Goal: Task Accomplishment & Management: Manage account settings

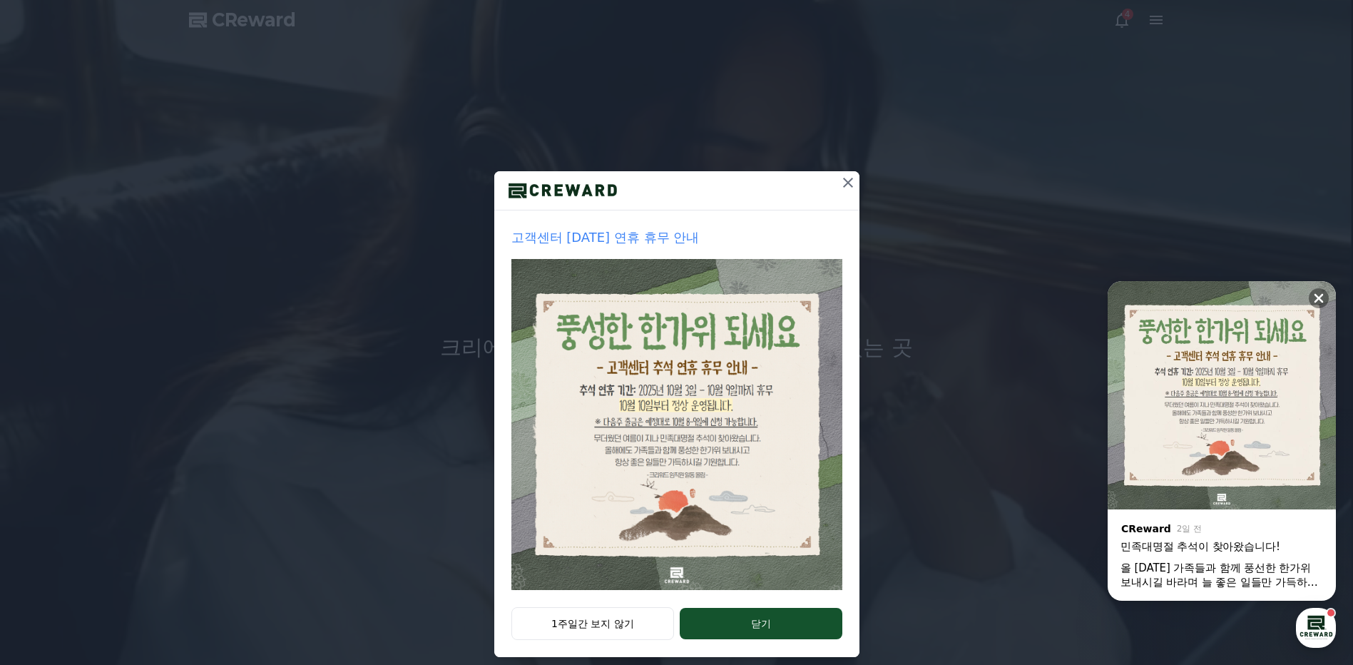
click at [840, 181] on icon at bounding box center [848, 182] width 17 height 17
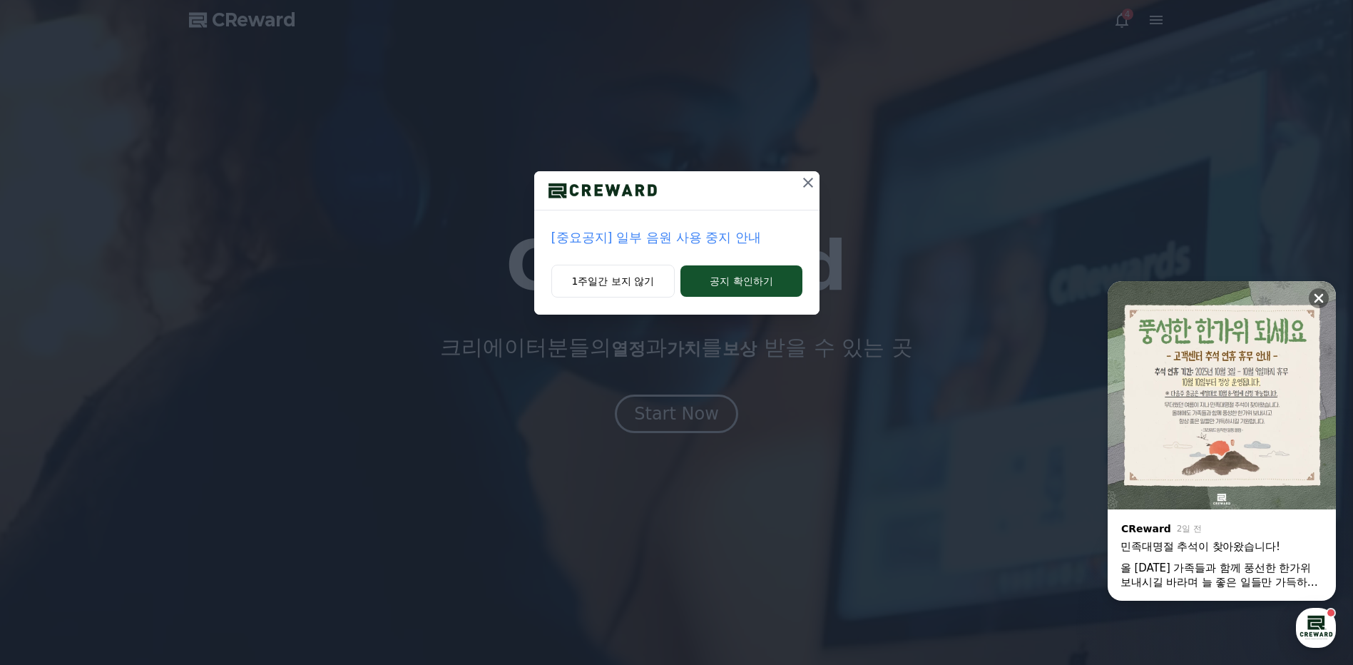
click at [808, 178] on icon at bounding box center [808, 182] width 17 height 17
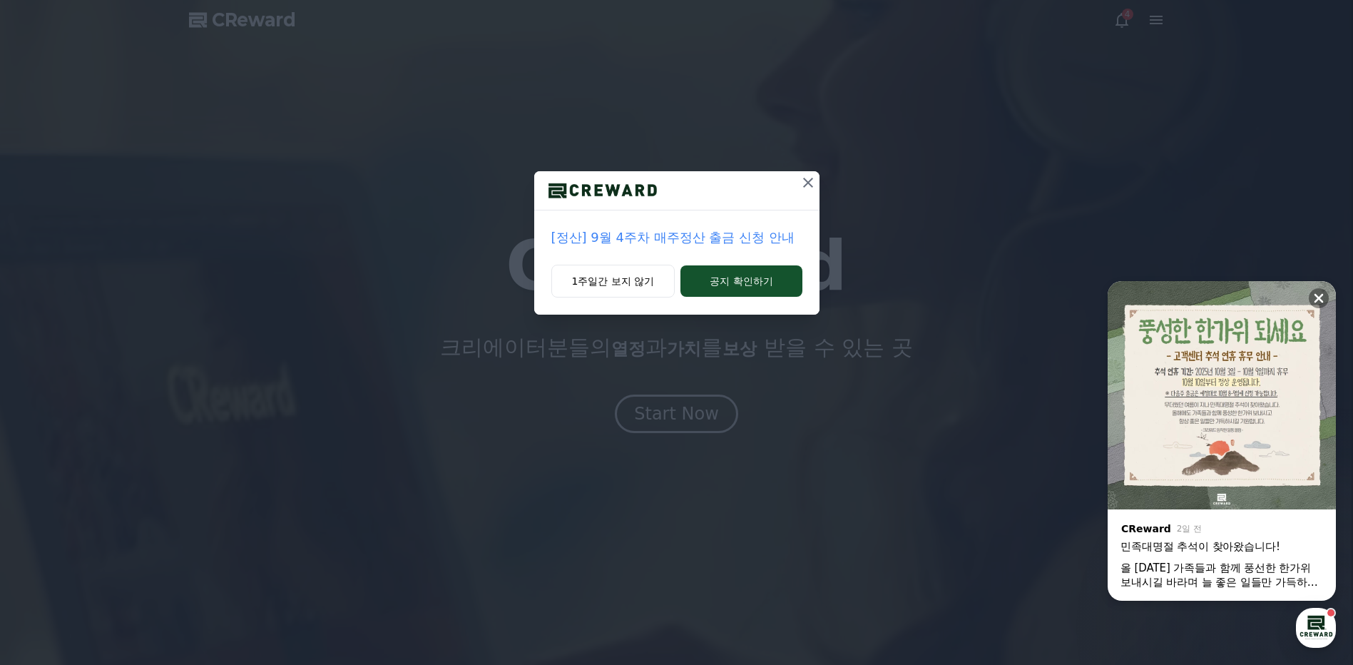
click at [808, 178] on icon at bounding box center [808, 182] width 17 height 17
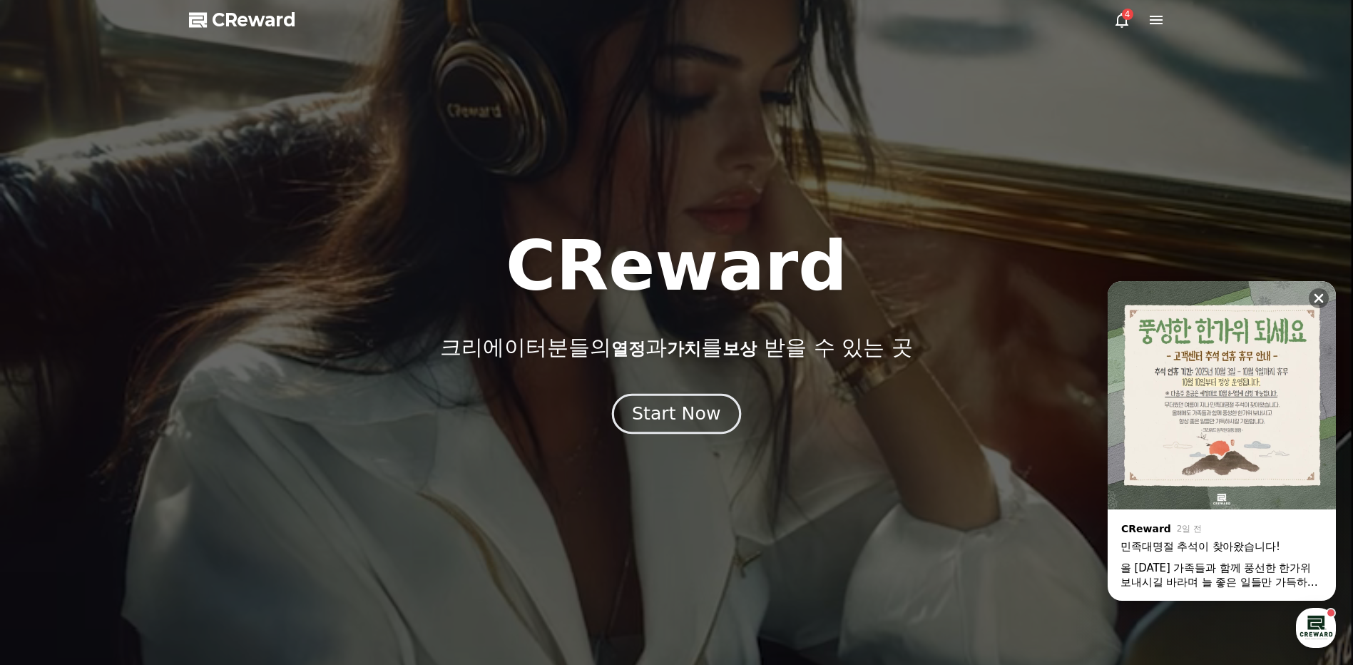
click at [693, 419] on div "Start Now" at bounding box center [676, 414] width 88 height 24
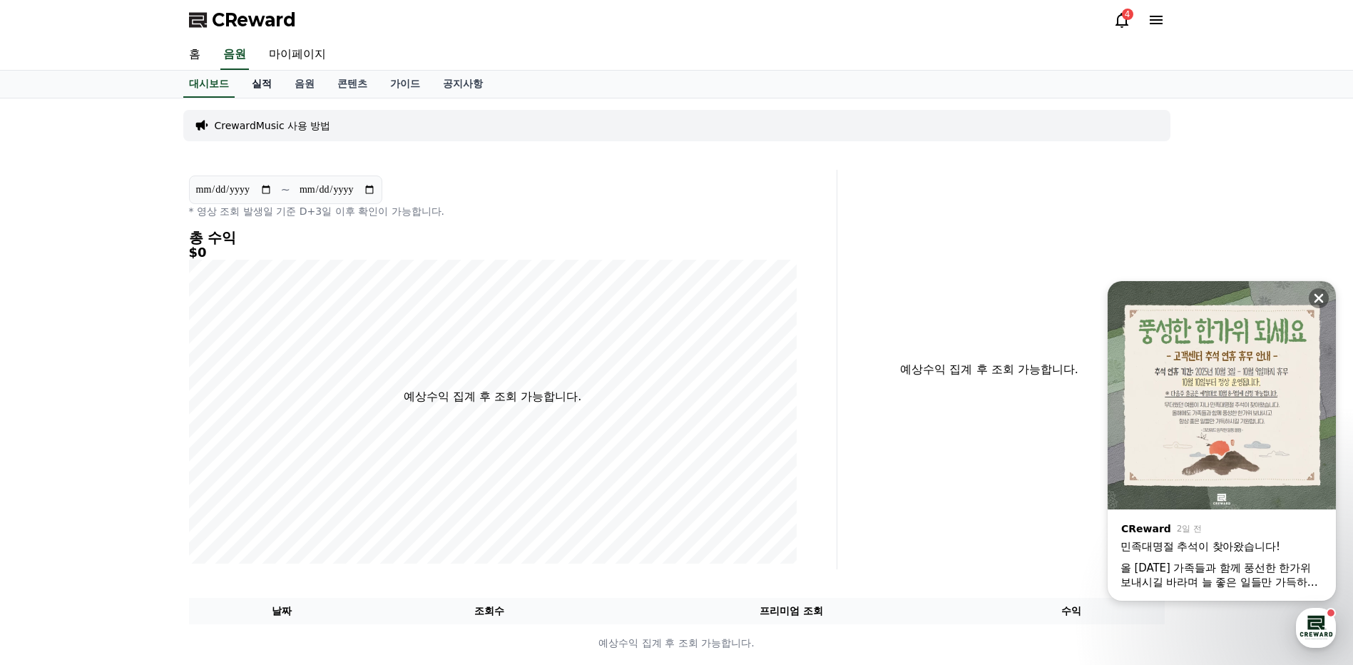
click at [268, 84] on link "실적" at bounding box center [261, 84] width 43 height 27
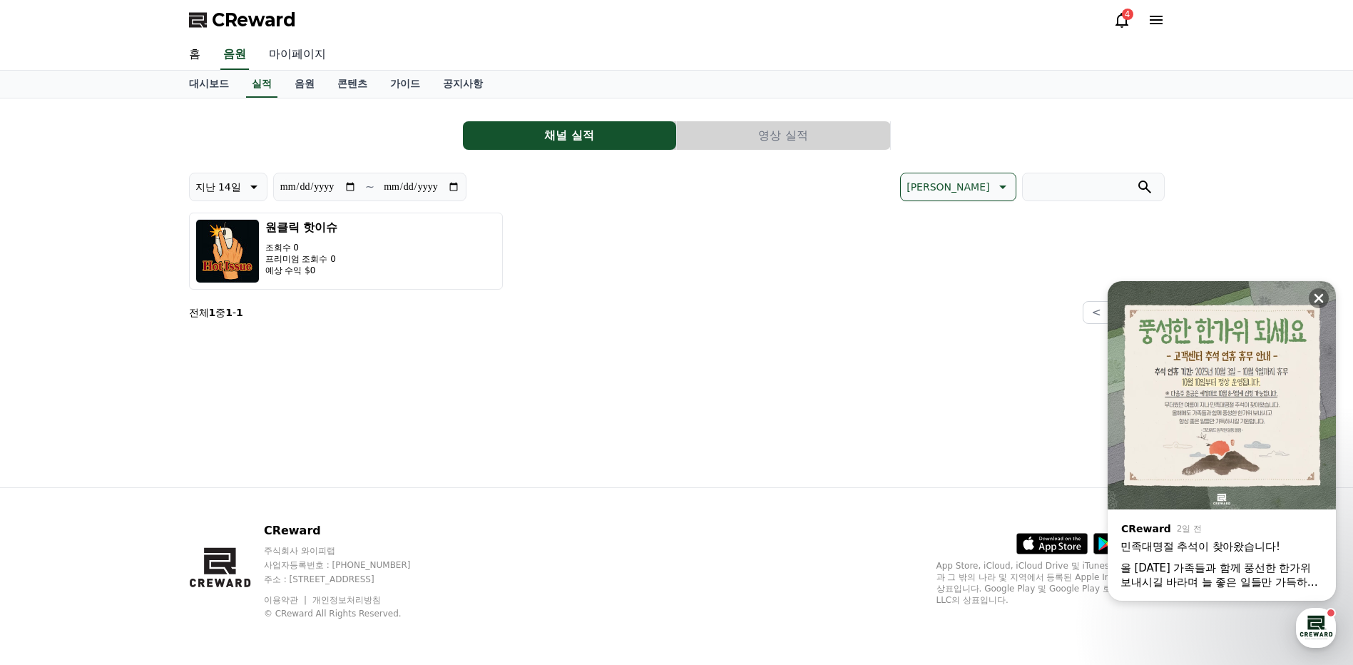
click at [278, 51] on link "마이페이지" at bounding box center [298, 55] width 80 height 30
select select "**********"
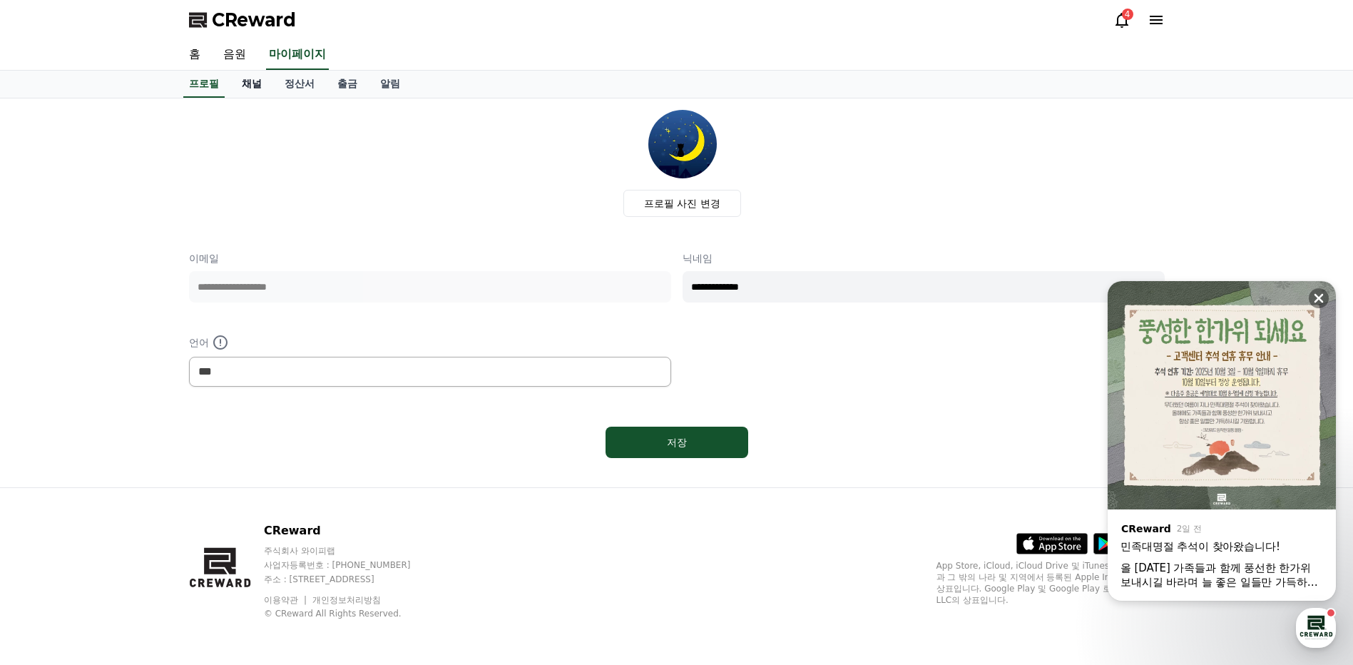
click at [248, 83] on link "채널" at bounding box center [251, 84] width 43 height 27
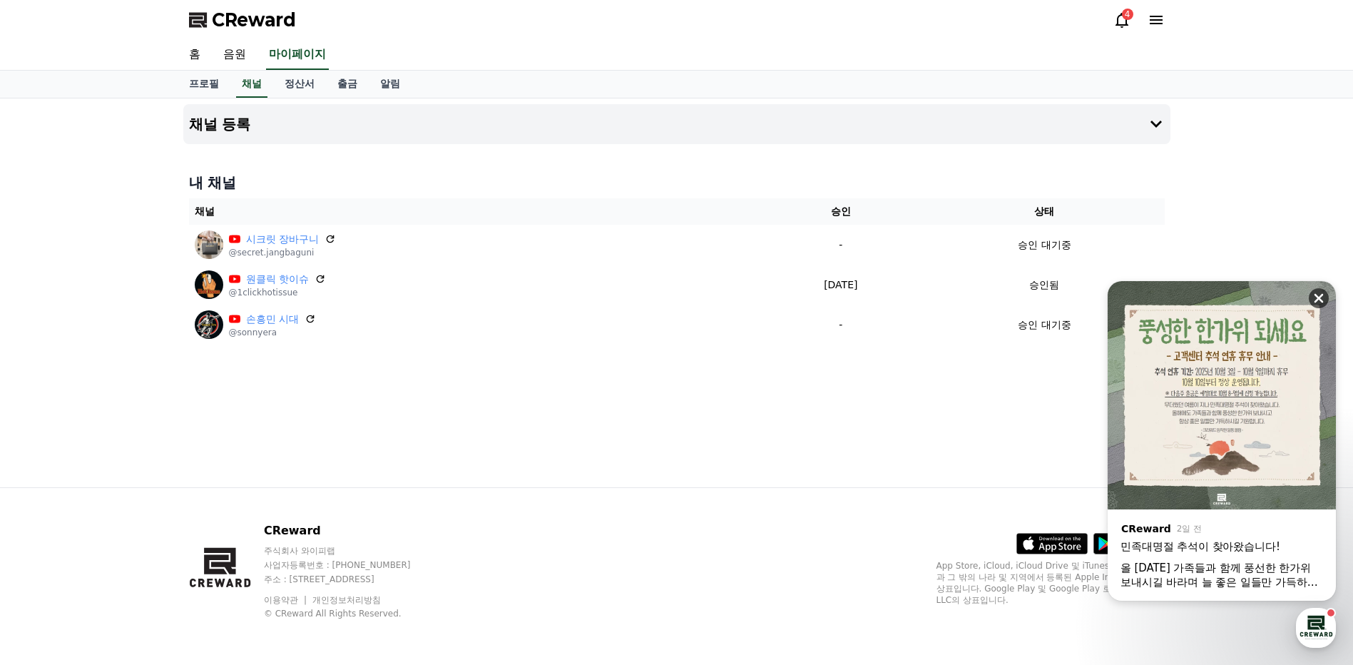
click at [1317, 294] on icon at bounding box center [1319, 298] width 14 height 14
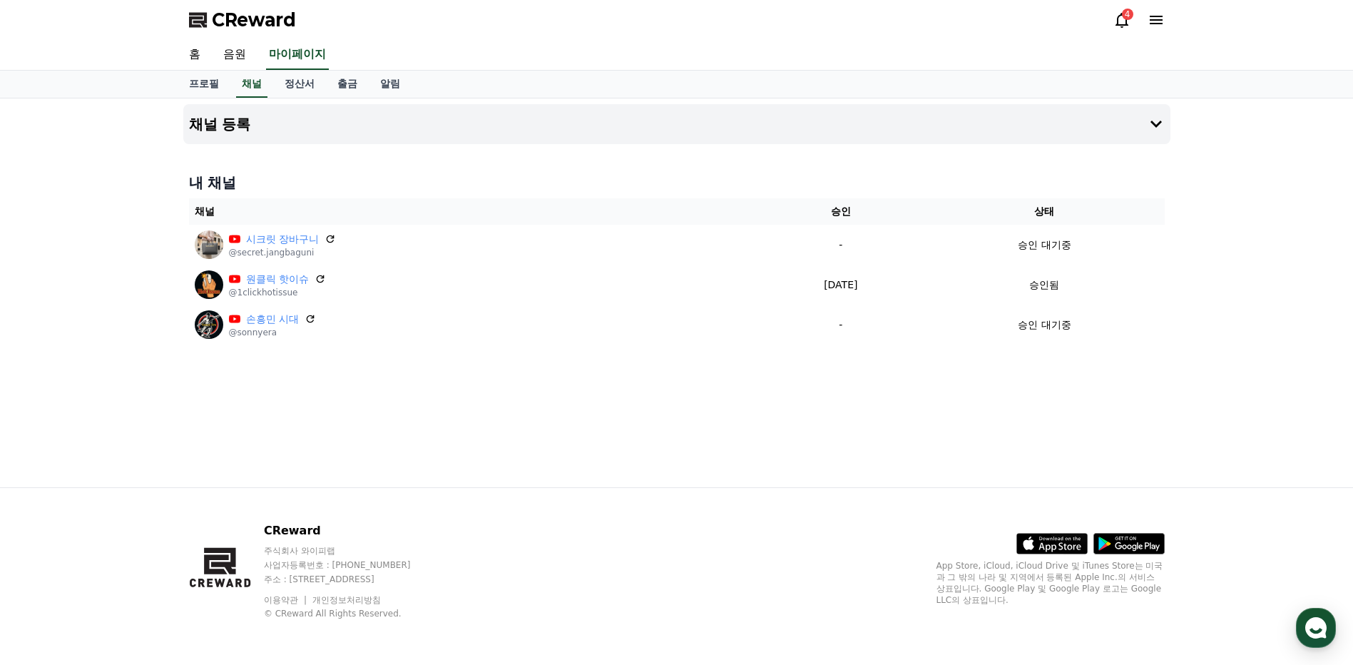
click at [732, 434] on div "채널 등록 내 채널 채널 승인 상태 시크릿 장바구니 @secret.jangbaguni - 승인 대기중 원클릭 핫이슈 @1clickhotissu…" at bounding box center [677, 292] width 999 height 389
click at [649, 439] on div "채널 등록 내 채널 채널 승인 상태 시크릿 장바구니 @secret.jangbaguni - 승인 대기중 원클릭 핫이슈 @1clickhotissu…" at bounding box center [677, 292] width 999 height 389
click at [669, 457] on div "채널 등록 내 채널 채널 승인 상태 시크릿 장바구니 @secret.jangbaguni - 승인 대기중 원클릭 핫이슈 @1clickhotissu…" at bounding box center [677, 292] width 999 height 389
